Goal: Communication & Community: Answer question/provide support

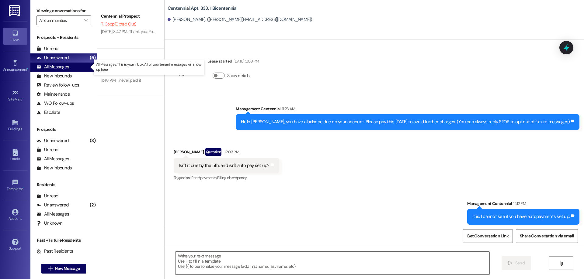
drag, startPoint x: 0, startPoint y: 0, endPoint x: 58, endPoint y: 64, distance: 85.9
click at [58, 64] on div "All Messages (undefined)" at bounding box center [63, 67] width 67 height 9
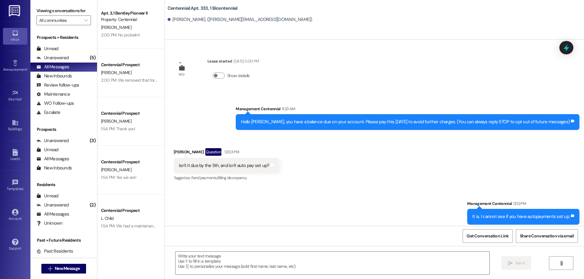
scroll to position [61, 0]
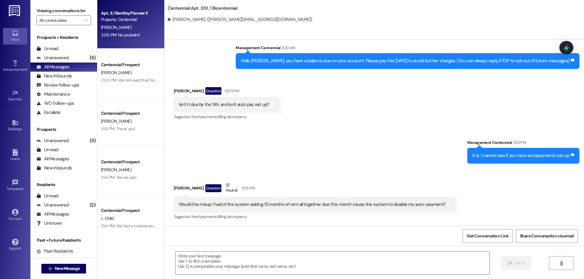
click at [127, 40] on div "Apt. 3, 1 Bentley Pioneer II Property: Centennial [PERSON_NAME] 2:00 PM: No pro…" at bounding box center [130, 24] width 67 height 49
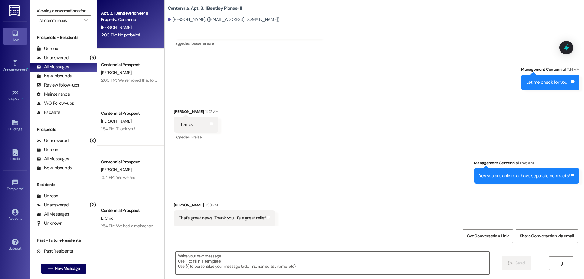
scroll to position [6572, 0]
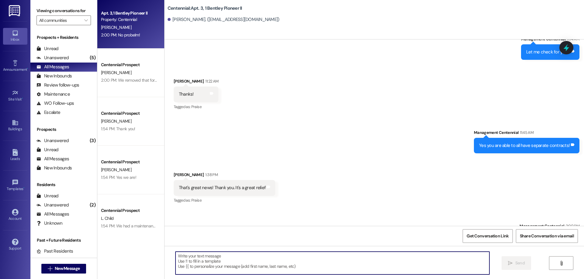
click at [258, 266] on textarea at bounding box center [332, 263] width 314 height 23
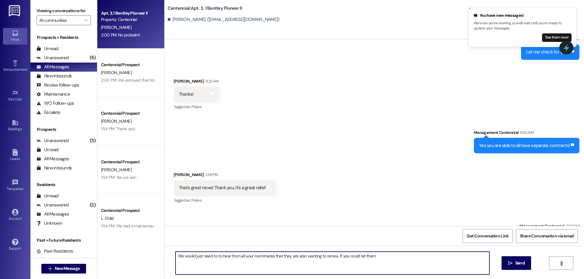
click at [371, 258] on textarea "We would just need to to hear from all your roommates that they are also wantin…" at bounding box center [332, 263] width 314 height 23
click at [462, 257] on textarea "We would just need to to hear from all your roommates that they are also wantin…" at bounding box center [332, 263] width 314 height 23
click at [195, 262] on textarea "We would just need to to hear from all your roommates that they are also wantin…" at bounding box center [332, 263] width 314 height 23
click at [228, 268] on textarea "We would just need to to hear from all your roommates that they are also wantin…" at bounding box center [332, 263] width 314 height 23
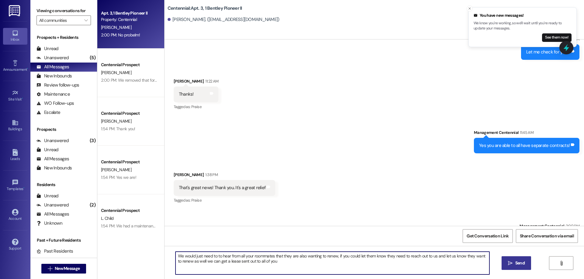
type textarea "We would just need to to hear from all your roommates that they are also wantin…"
click at [505, 258] on button " Send" at bounding box center [515, 264] width 29 height 14
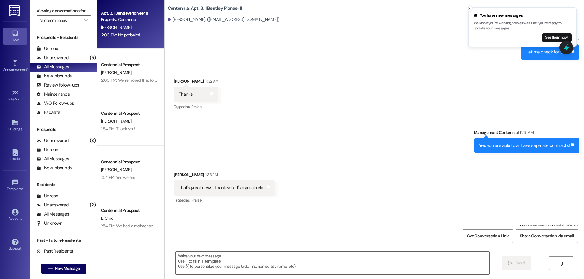
scroll to position [6529, 0]
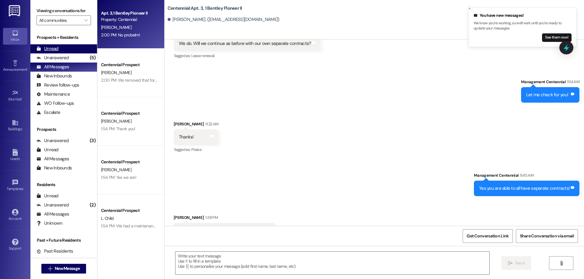
click at [47, 51] on div "Unread" at bounding box center [47, 49] width 22 height 6
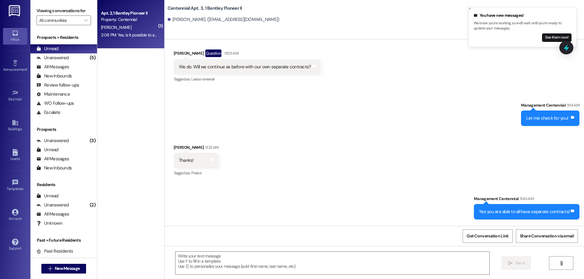
click at [127, 32] on div "2:08 PM: Yes, is it possible to sign a 6 month lease for now? I will probably r…" at bounding box center [128, 35] width 57 height 8
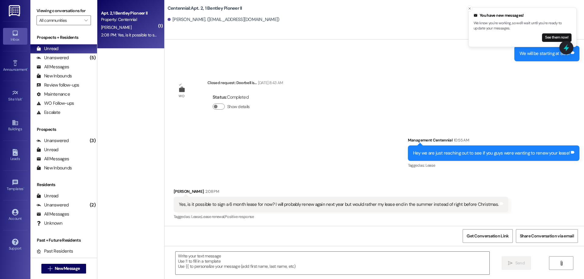
scroll to position [5143, 0]
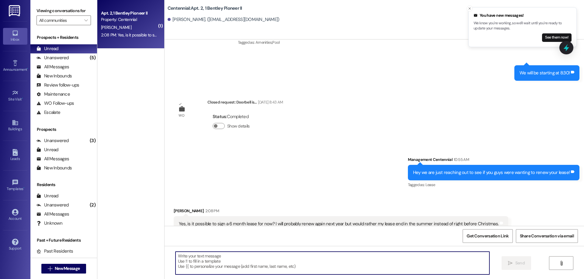
click at [275, 263] on textarea at bounding box center [332, 263] width 314 height 23
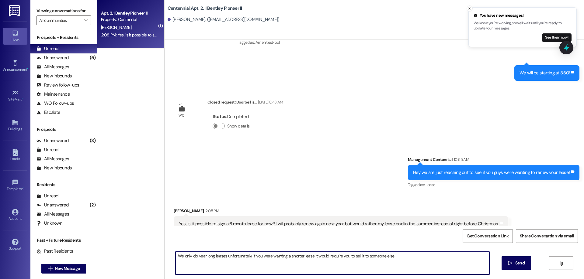
drag, startPoint x: 396, startPoint y: 259, endPoint x: 283, endPoint y: 257, distance: 112.5
click at [283, 257] on textarea "We only do year long leases unfortunately, if you were wanting a shorter lease …" at bounding box center [332, 263] width 314 height 23
type textarea "We only do year long leases unfortunately, if you were wanting to only live her…"
click at [505, 260] on button " Send" at bounding box center [515, 264] width 29 height 14
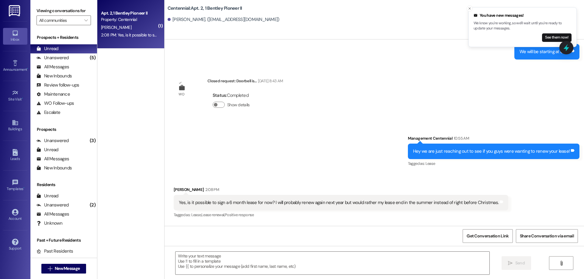
scroll to position [5186, 0]
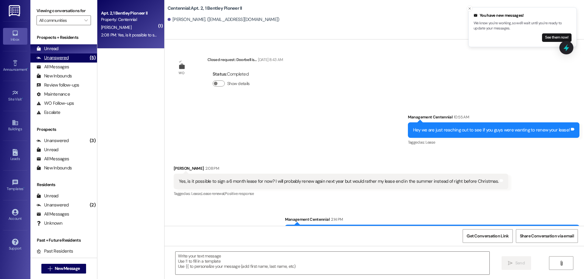
drag, startPoint x: 73, startPoint y: 54, endPoint x: 71, endPoint y: 50, distance: 5.2
click at [73, 54] on div "Unanswered (5)" at bounding box center [63, 58] width 67 height 9
click at [71, 50] on div "Unread (0)" at bounding box center [63, 48] width 67 height 9
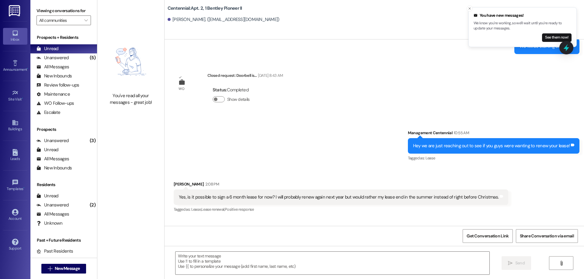
scroll to position [5194, 0]
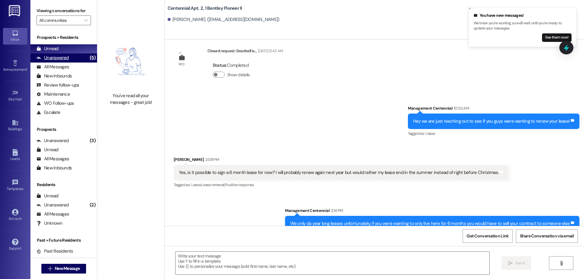
click at [45, 56] on div "Unanswered" at bounding box center [52, 58] width 32 height 6
click at [45, 51] on div "Unread" at bounding box center [47, 49] width 22 height 6
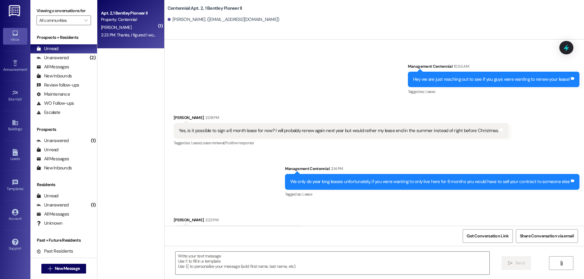
scroll to position [5237, 0]
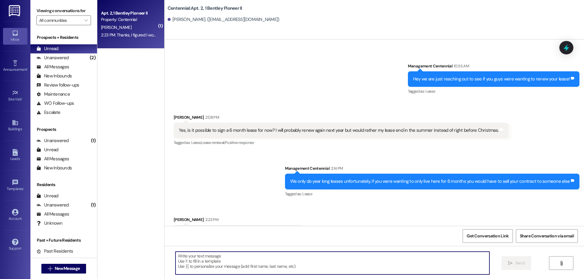
click at [237, 254] on textarea at bounding box center [332, 263] width 314 height 23
type textarea "Ok perfect!"
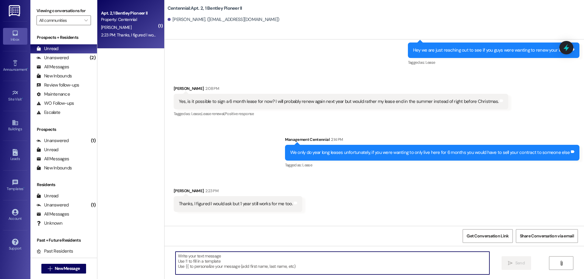
scroll to position [5279, 0]
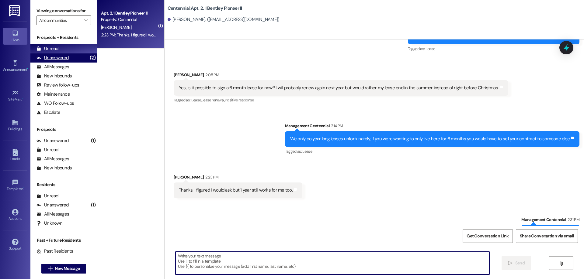
click at [52, 54] on div "Unanswered (2)" at bounding box center [63, 58] width 67 height 9
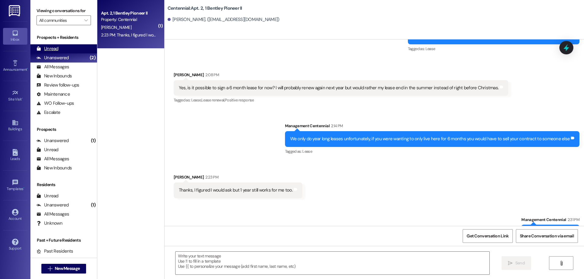
click at [54, 51] on div "Unread" at bounding box center [47, 49] width 22 height 6
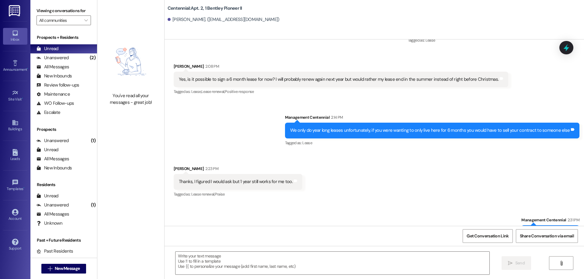
scroll to position [5288, 0]
drag, startPoint x: 51, startPoint y: 60, endPoint x: 53, endPoint y: 51, distance: 9.0
click at [51, 60] on div "Unanswered" at bounding box center [52, 58] width 32 height 6
click at [53, 51] on div "Unread" at bounding box center [47, 49] width 22 height 6
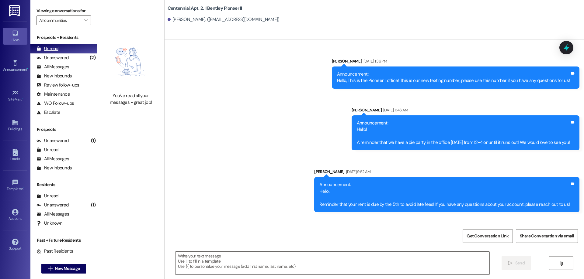
scroll to position [5246, 0]
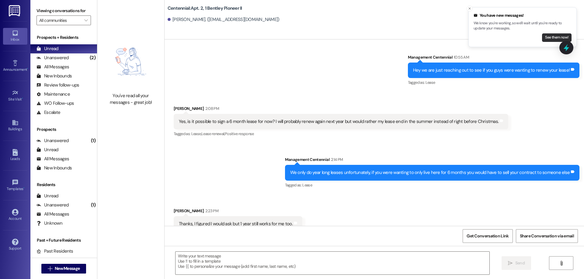
click at [552, 40] on button "See them now!" at bounding box center [556, 37] width 29 height 9
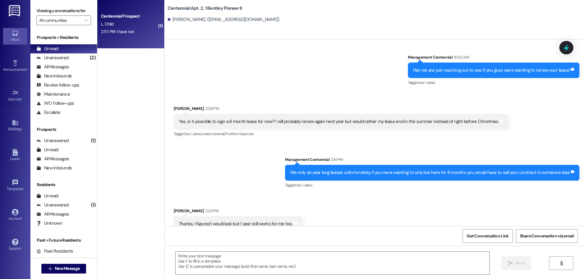
click at [122, 40] on div "Centennial Prospect L. Child [DEMOGRAPHIC_DATA]:57 PM: I have not 2:57 PM: I ha…" at bounding box center [130, 24] width 67 height 49
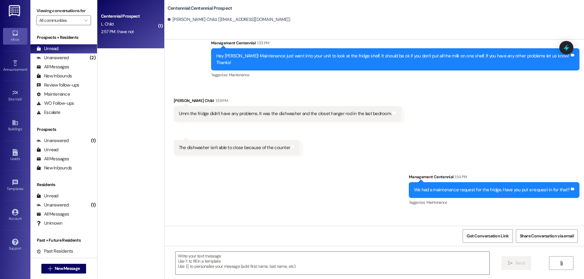
scroll to position [227, 0]
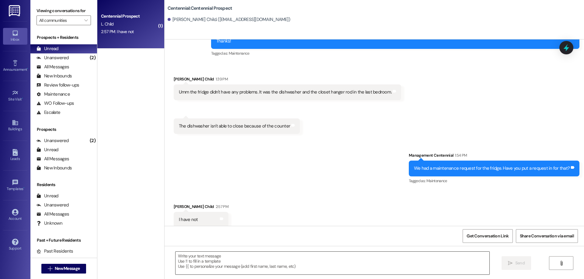
click at [269, 262] on textarea at bounding box center [332, 263] width 314 height 23
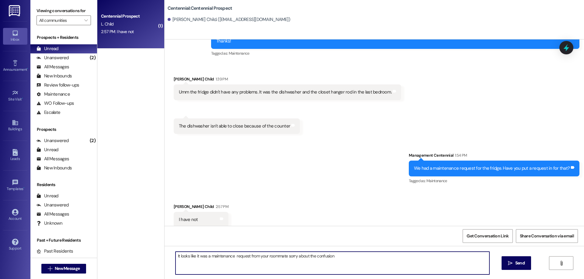
click at [344, 261] on textarea "It looks like it was a maintenance request from your roommate sorry about the c…" at bounding box center [332, 263] width 314 height 23
type textarea "It looks like it was a maintenance request from your roommate sorry about the c…"
click at [507, 261] on span " Send" at bounding box center [516, 263] width 19 height 6
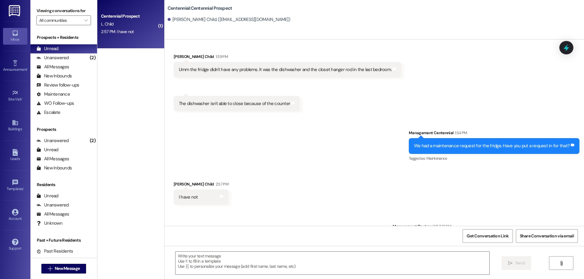
scroll to position [269, 0]
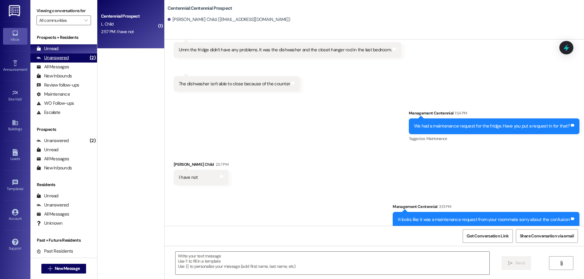
click at [41, 59] on icon at bounding box center [38, 58] width 5 height 3
click at [45, 52] on div "Unread" at bounding box center [47, 49] width 22 height 6
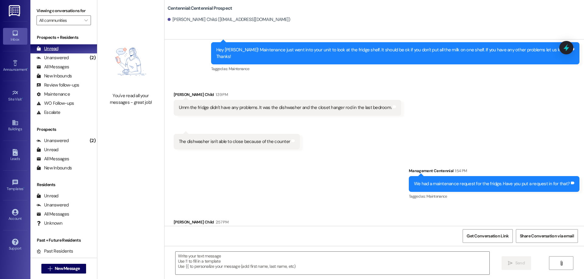
scroll to position [227, 0]
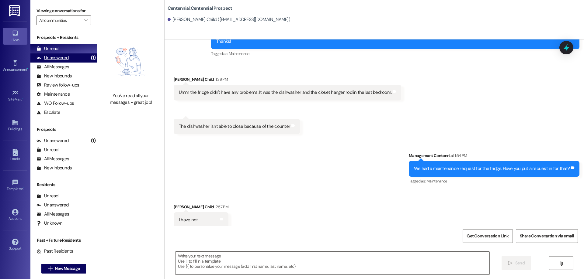
click at [55, 54] on div "Unanswered (1)" at bounding box center [63, 58] width 67 height 9
click at [55, 50] on div "Unread" at bounding box center [47, 49] width 22 height 6
drag, startPoint x: 61, startPoint y: 56, endPoint x: 61, endPoint y: 46, distance: 9.7
click at [61, 56] on div "Unanswered" at bounding box center [52, 58] width 32 height 6
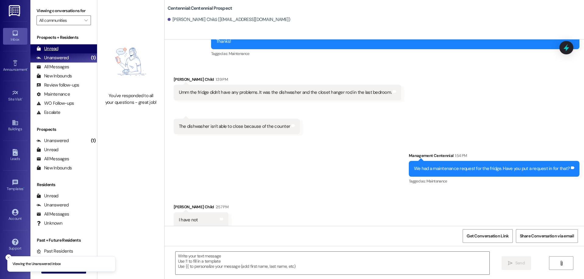
click at [61, 46] on div "Unread (0)" at bounding box center [63, 48] width 67 height 9
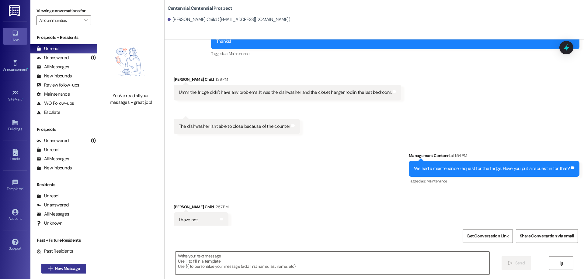
click at [60, 267] on span "New Message" at bounding box center [67, 269] width 25 height 6
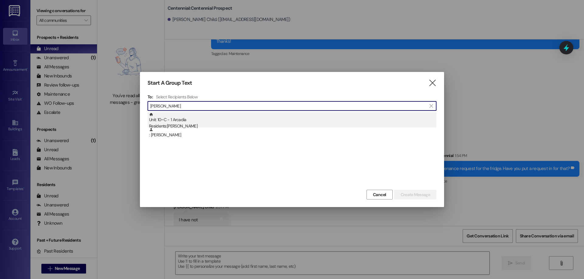
type input "[PERSON_NAME]"
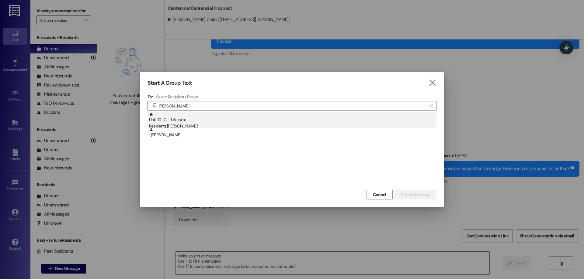
click at [177, 124] on div "Residents: [PERSON_NAME]" at bounding box center [292, 126] width 287 height 6
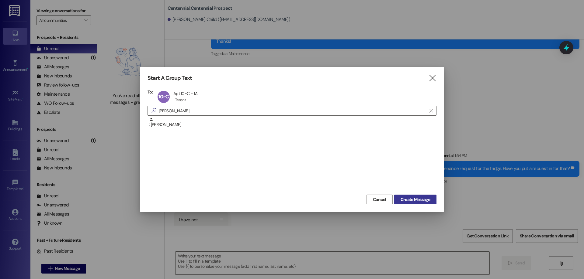
click at [403, 196] on button "Create Message" at bounding box center [415, 200] width 42 height 10
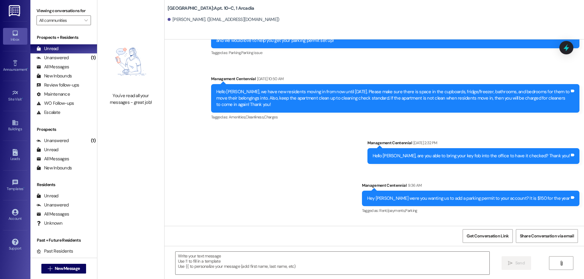
scroll to position [5433, 0]
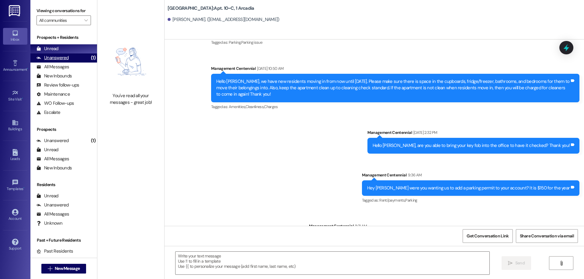
click at [64, 54] on div "Unanswered (1)" at bounding box center [63, 58] width 67 height 9
click at [64, 52] on div "Unread (0)" at bounding box center [63, 48] width 67 height 9
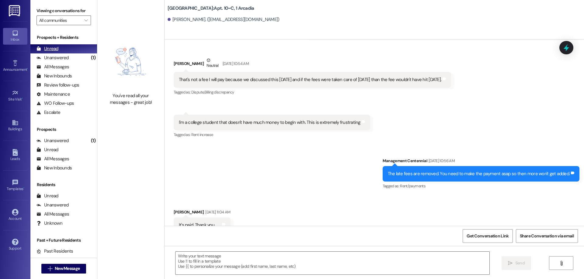
scroll to position [4643, 0]
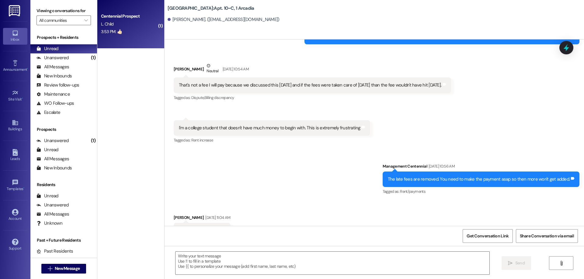
click at [112, 35] on div "3:53 PM: 👍🏻 3:53 PM: 👍🏻" at bounding box center [128, 32] width 57 height 8
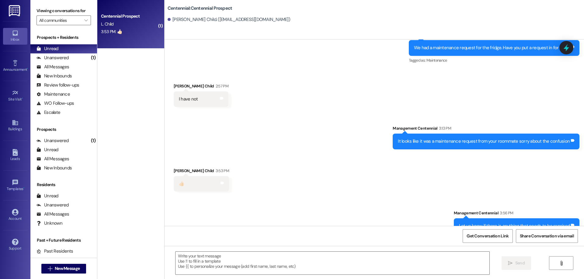
scroll to position [354, 0]
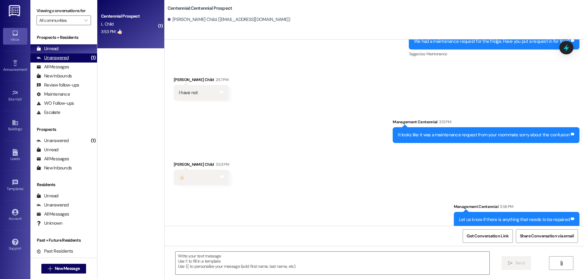
click at [64, 56] on div "Unanswered" at bounding box center [52, 58] width 32 height 6
click at [64, 51] on div "Unread (0)" at bounding box center [63, 48] width 67 height 9
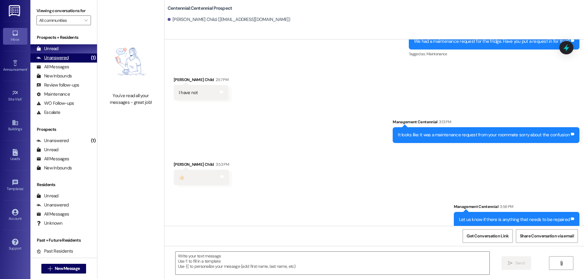
click at [48, 56] on div "Unanswered" at bounding box center [52, 58] width 32 height 6
click at [50, 50] on div "Unread" at bounding box center [47, 49] width 22 height 6
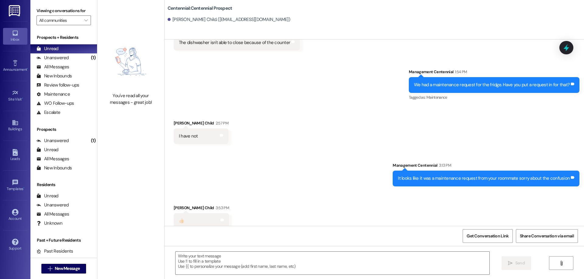
scroll to position [312, 0]
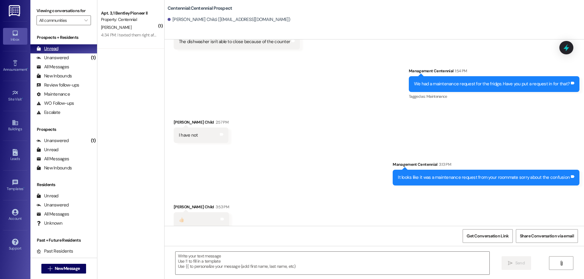
click at [59, 57] on div "Unanswered" at bounding box center [52, 58] width 32 height 6
click at [60, 49] on div "Unread (0)" at bounding box center [63, 48] width 67 height 9
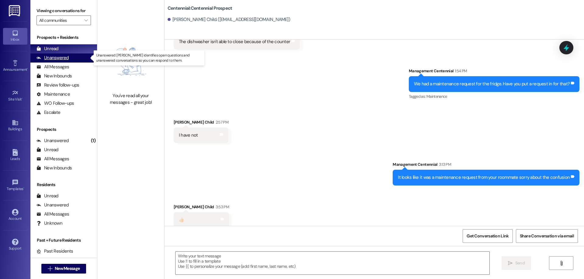
click at [57, 60] on div "Unanswered" at bounding box center [52, 58] width 32 height 6
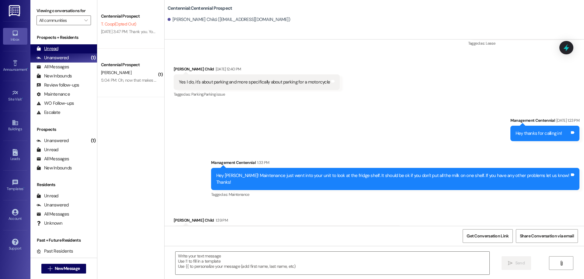
click at [60, 48] on div "Unread (0)" at bounding box center [63, 48] width 67 height 9
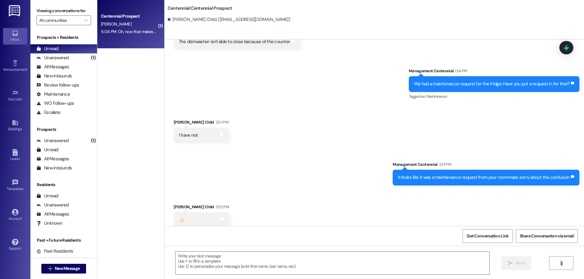
click at [131, 26] on div "[PERSON_NAME]" at bounding box center [128, 24] width 57 height 8
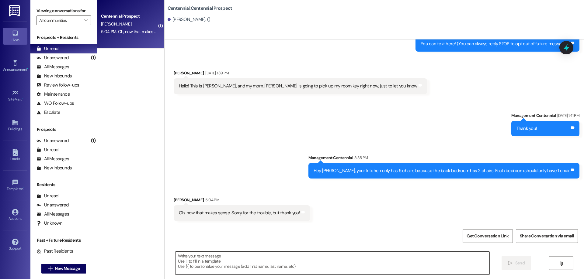
drag, startPoint x: 252, startPoint y: 258, endPoint x: 257, endPoint y: 259, distance: 4.7
click at [257, 259] on textarea at bounding box center [332, 263] width 314 height 23
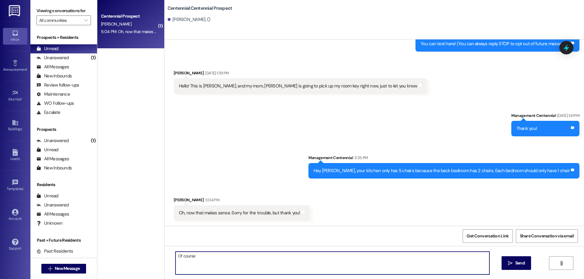
type textarea "Of course!"
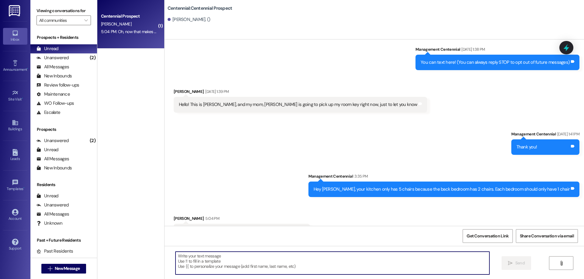
scroll to position [73, 0]
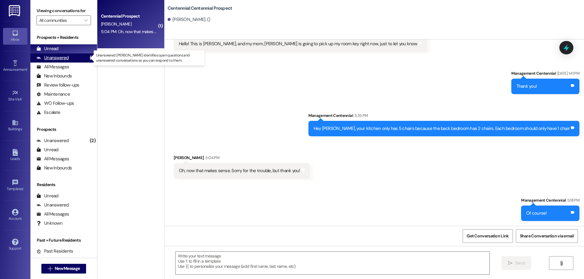
click at [45, 61] on div "Unanswered" at bounding box center [52, 58] width 32 height 6
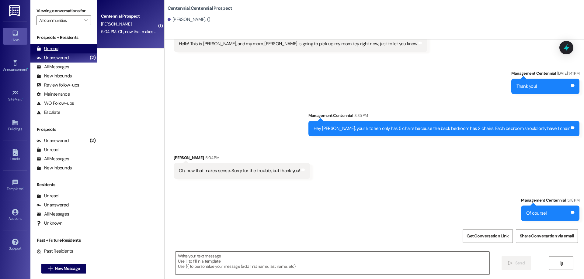
click at [52, 51] on div "Unread" at bounding box center [47, 49] width 22 height 6
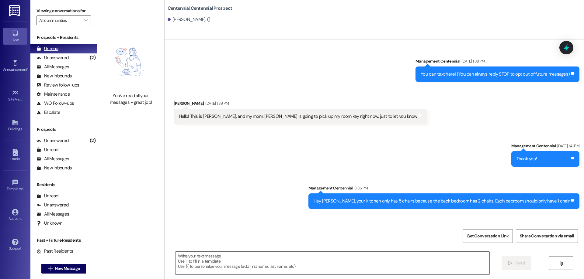
scroll to position [30, 0]
